Goal: Book appointment/travel/reservation

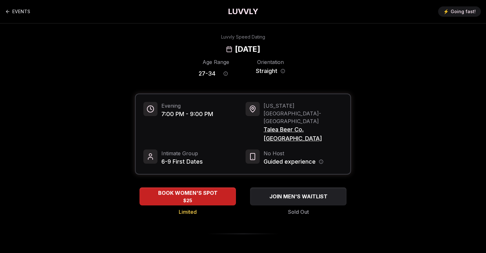
drag, startPoint x: 311, startPoint y: 50, endPoint x: 184, endPoint y: 50, distance: 126.8
click at [184, 50] on div "Luvvly Speed Dating Wednesday, September 3rd" at bounding box center [242, 44] width 439 height 21
copy h2 "[DATE]"
drag, startPoint x: 264, startPoint y: 113, endPoint x: 348, endPoint y: 118, distance: 84.2
click at [348, 118] on div "Evening 7:00 PM - 9:00 PM New York City - Williamsburg Talea Beer Co. Williamsb…" at bounding box center [243, 134] width 215 height 80
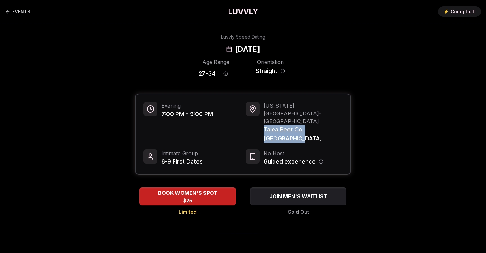
copy span "Talea Beer Co. Williamsburg"
drag, startPoint x: 214, startPoint y: 72, endPoint x: 197, endPoint y: 71, distance: 16.4
click at [197, 71] on div "Age Range 27 - 34 Orientation Straight" at bounding box center [243, 69] width 216 height 22
copy span "27 - 34"
drag, startPoint x: 306, startPoint y: 49, endPoint x: 243, endPoint y: 49, distance: 63.3
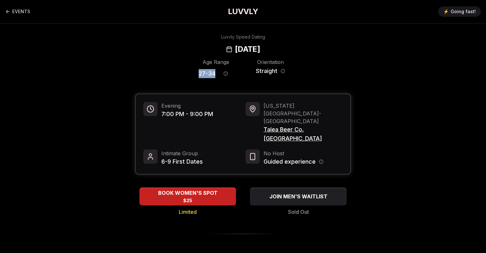
click at [243, 49] on div "Luvvly Speed Dating Wednesday, September 3rd" at bounding box center [242, 44] width 439 height 21
copy h2 "September 3rd"
drag, startPoint x: 344, startPoint y: 115, endPoint x: 265, endPoint y: 115, distance: 79.0
click at [265, 115] on div "Evening 7:00 PM - 9:00 PM New York City - Williamsburg Talea Beer Co. Williamsb…" at bounding box center [243, 134] width 215 height 80
click at [262, 114] on div "New York City - Williamsburg Talea Beer Co. Williamsburg" at bounding box center [293, 122] width 97 height 41
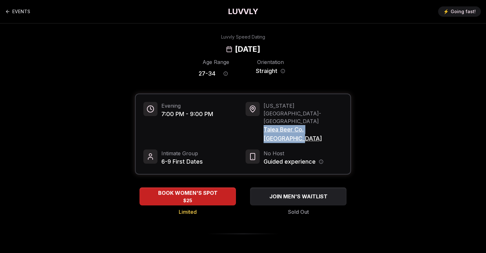
copy span "Talea Beer Co. Williamsburg"
drag, startPoint x: 217, startPoint y: 73, endPoint x: 184, endPoint y: 73, distance: 32.8
click at [184, 73] on div "Age Range 27 - 34 Orientation Straight" at bounding box center [243, 69] width 216 height 22
copy div "27 - 34"
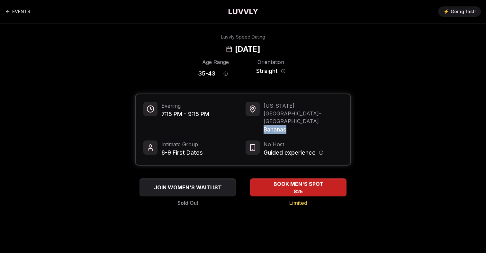
drag, startPoint x: 292, startPoint y: 114, endPoint x: 263, endPoint y: 112, distance: 28.6
click at [263, 125] on span "Bananas" at bounding box center [302, 129] width 79 height 9
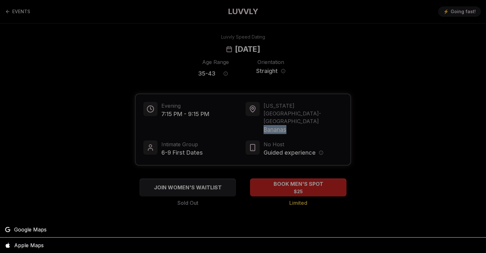
copy span "Bananas"
click at [236, 42] on div at bounding box center [243, 126] width 486 height 253
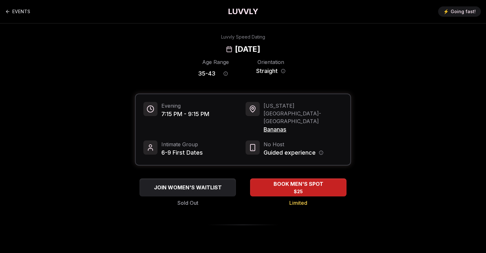
click at [235, 53] on h2 "[DATE]" at bounding box center [247, 49] width 25 height 10
copy h2 "Wednesday"
drag, startPoint x: 216, startPoint y: 74, endPoint x: 195, endPoint y: 74, distance: 21.5
click at [195, 74] on div "Age Range 35 - 43 Orientation Straight" at bounding box center [243, 69] width 216 height 22
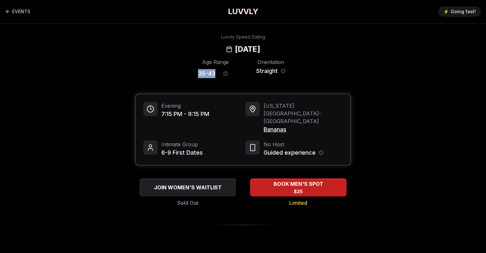
copy span "35 - 43"
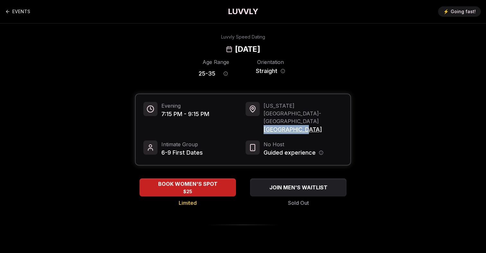
drag, startPoint x: 310, startPoint y: 115, endPoint x: 262, endPoint y: 115, distance: 48.5
click at [262, 115] on div "[US_STATE][GEOGRAPHIC_DATA] - [GEOGRAPHIC_DATA] [GEOGRAPHIC_DATA]" at bounding box center [293, 118] width 97 height 32
copy span "[GEOGRAPHIC_DATA]"
drag, startPoint x: 215, startPoint y: 73, endPoint x: 191, endPoint y: 73, distance: 24.1
click at [192, 73] on div "Age Range 25 - 35 Orientation Straight" at bounding box center [243, 69] width 216 height 22
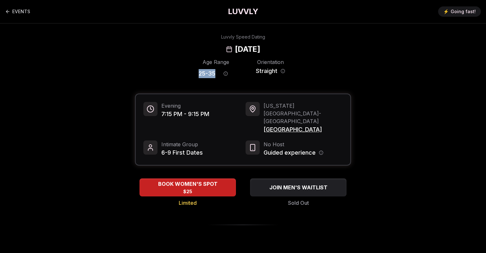
copy span "25 - 35"
drag, startPoint x: 308, startPoint y: 118, endPoint x: 265, endPoint y: 118, distance: 43.3
click at [265, 125] on span "[GEOGRAPHIC_DATA]" at bounding box center [302, 129] width 79 height 9
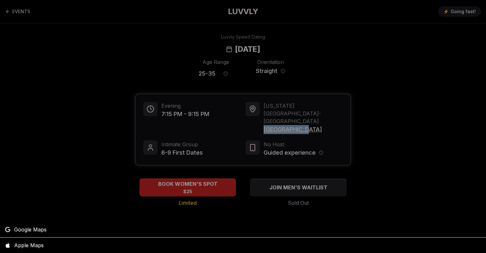
copy span "[GEOGRAPHIC_DATA]"
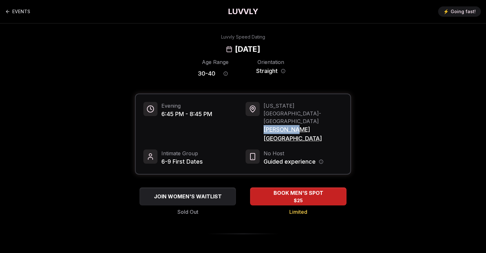
drag, startPoint x: 300, startPoint y: 112, endPoint x: 263, endPoint y: 115, distance: 37.0
click at [263, 125] on span "Pando Park" at bounding box center [302, 134] width 79 height 18
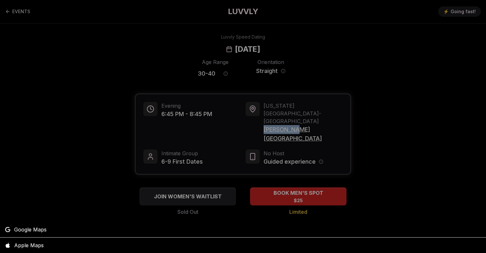
copy span "Pando Park"
click at [208, 52] on div at bounding box center [243, 126] width 486 height 253
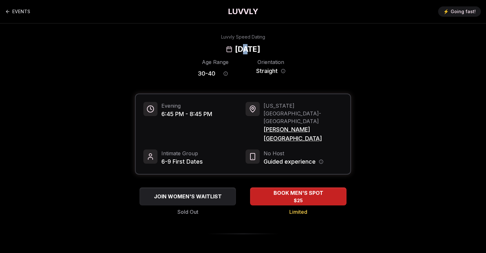
click at [235, 48] on h2 "[DATE]" at bounding box center [247, 49] width 25 height 10
copy h2 "d"
click at [235, 48] on h2 "[DATE]" at bounding box center [247, 49] width 25 height 10
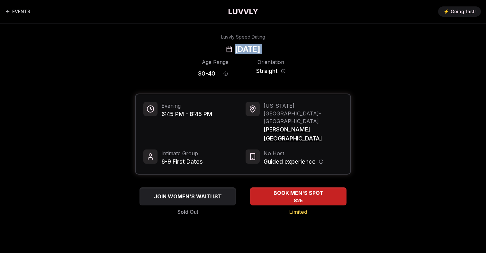
click at [235, 48] on h2 "[DATE]" at bounding box center [247, 49] width 25 height 10
drag, startPoint x: 174, startPoint y: 114, endPoint x: 161, endPoint y: 114, distance: 12.8
click at [161, 114] on span "6:45 PM - 8:45 PM" at bounding box center [186, 113] width 51 height 9
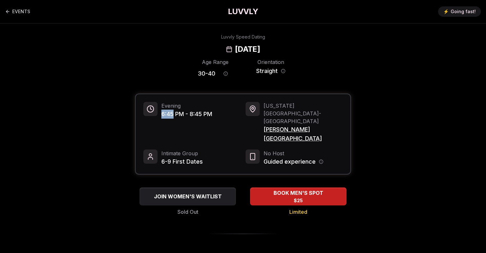
copy span "6:45"
drag, startPoint x: 215, startPoint y: 73, endPoint x: 188, endPoint y: 73, distance: 26.7
click at [188, 73] on div "Age Range 30 - 40 Orientation Straight" at bounding box center [243, 69] width 216 height 22
copy span "30 - 40"
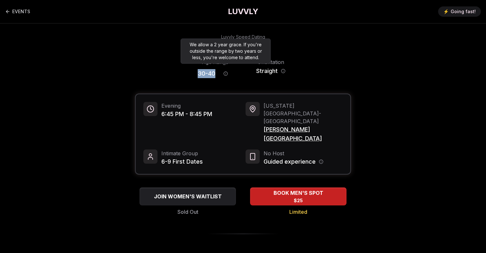
copy span "30 - 40"
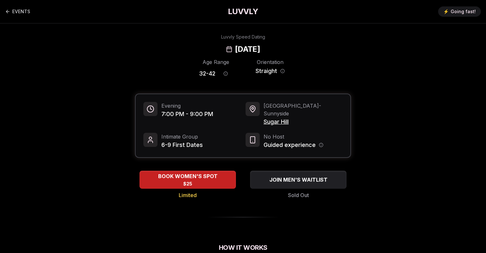
drag, startPoint x: 192, startPoint y: 49, endPoint x: 329, endPoint y: 52, distance: 136.8
click at [329, 52] on div "Luvvly Speed Dating [DATE]" at bounding box center [242, 44] width 439 height 21
copy h2 "[DATE]"
drag, startPoint x: 297, startPoint y: 116, endPoint x: 260, endPoint y: 117, distance: 37.3
click at [260, 117] on div "Portland - [GEOGRAPHIC_DATA]" at bounding box center [293, 114] width 97 height 24
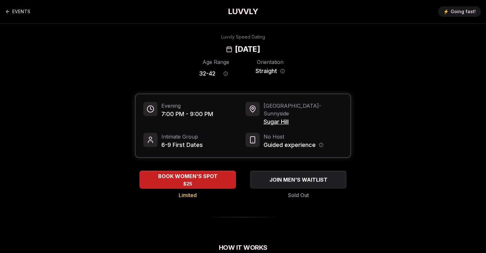
click at [260, 117] on div "Portland - [GEOGRAPHIC_DATA]" at bounding box center [293, 114] width 97 height 24
drag, startPoint x: 261, startPoint y: 114, endPoint x: 300, endPoint y: 114, distance: 39.2
click at [300, 114] on div "Portland - [GEOGRAPHIC_DATA]" at bounding box center [293, 114] width 97 height 24
click at [285, 117] on span "Sugar Hill" at bounding box center [302, 121] width 79 height 9
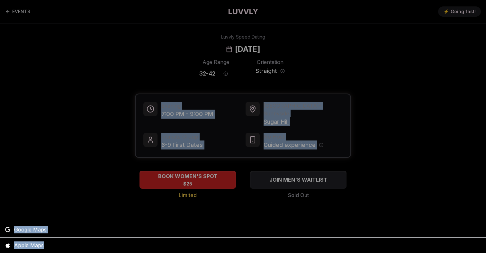
click at [285, 114] on div at bounding box center [243, 126] width 486 height 253
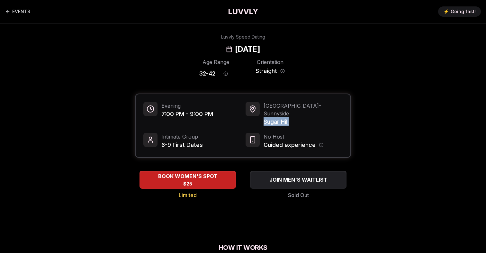
drag, startPoint x: 299, startPoint y: 115, endPoint x: 263, endPoint y: 115, distance: 36.6
click at [263, 115] on div "Portland - [GEOGRAPHIC_DATA]" at bounding box center [293, 114] width 97 height 24
copy span "Sugar Hill"
drag, startPoint x: 215, startPoint y: 75, endPoint x: 186, endPoint y: 75, distance: 29.2
click at [186, 75] on div "Age Range 32 - 42 Orientation Straight" at bounding box center [243, 69] width 216 height 22
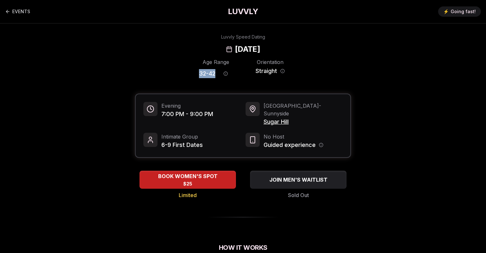
copy span "32 - 42"
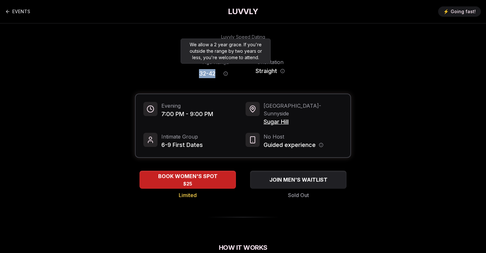
copy span "32 - 42"
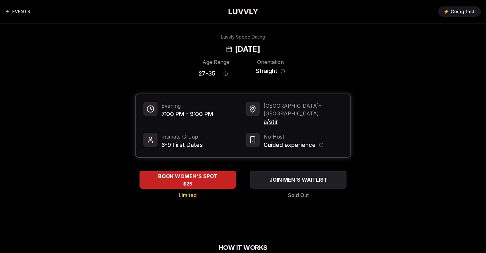
drag, startPoint x: 308, startPoint y: 48, endPoint x: 191, endPoint y: 46, distance: 116.9
click at [191, 46] on div "Luvvly Speed Dating [DATE]" at bounding box center [242, 44] width 439 height 21
copy h2 "[DATE]"
drag, startPoint x: 284, startPoint y: 115, endPoint x: 263, endPoint y: 115, distance: 20.6
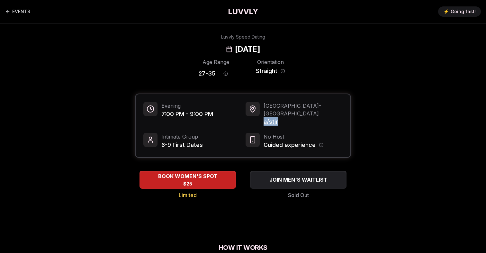
click at [263, 115] on div "Seattle - Cap Hill a/stir" at bounding box center [293, 114] width 97 height 24
copy span "a/stir"
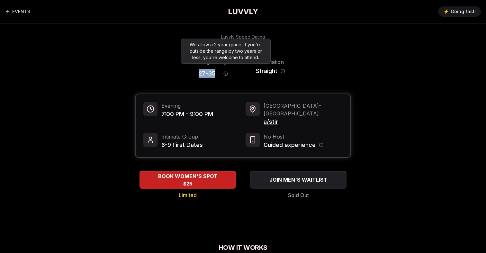
drag, startPoint x: 215, startPoint y: 74, endPoint x: 183, endPoint y: 74, distance: 32.8
click at [183, 74] on div "Age Range 27 - 35 Orientation Straight" at bounding box center [243, 69] width 216 height 22
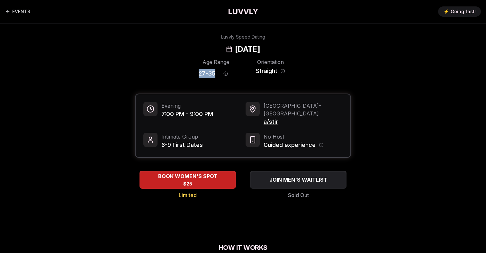
copy span "27 - 35"
